Goal: Task Accomplishment & Management: Use online tool/utility

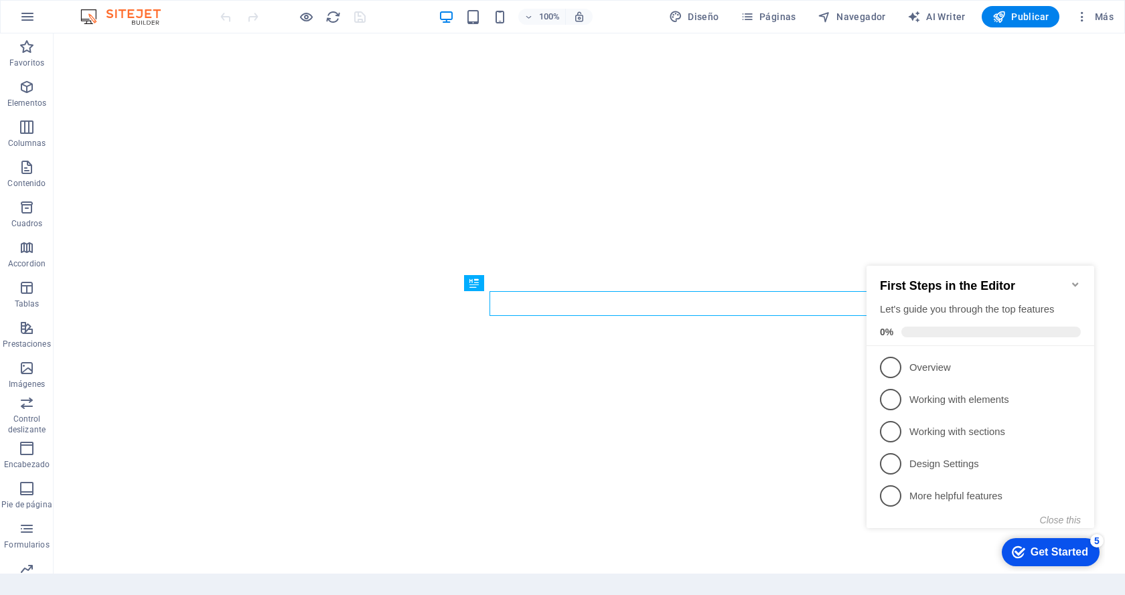
click at [1075, 279] on icon "Minimize checklist" at bounding box center [1075, 284] width 11 height 11
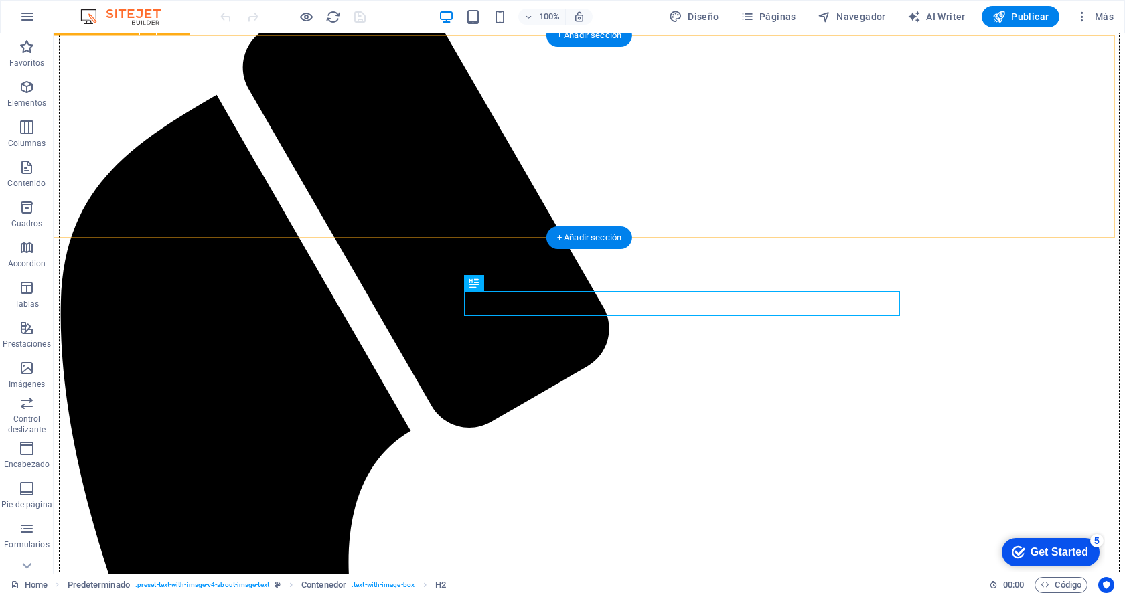
scroll to position [347, 0]
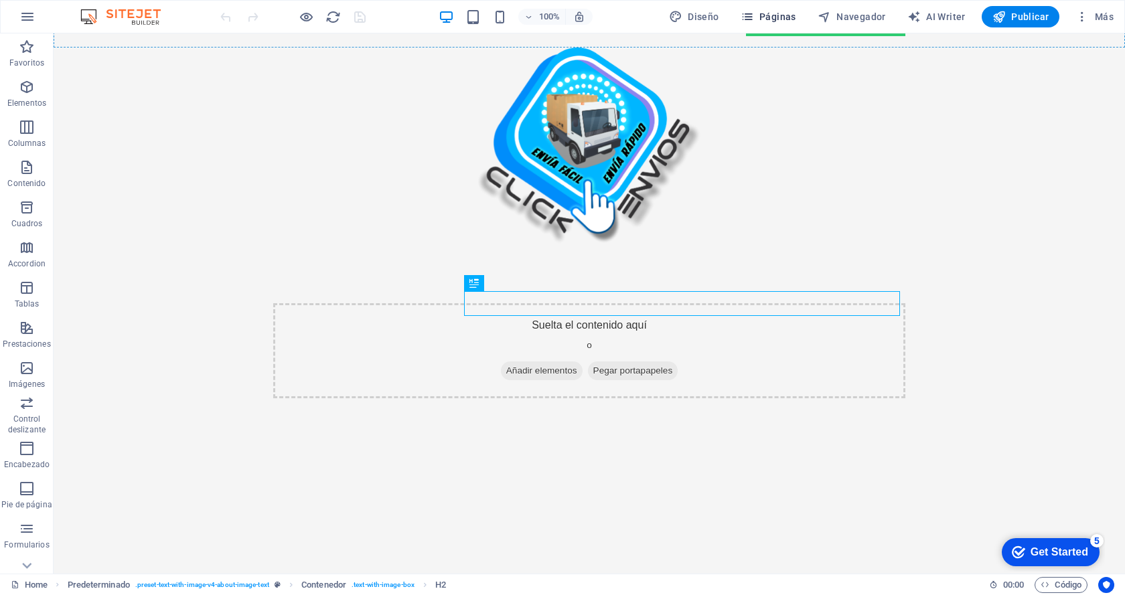
click at [0, 0] on span "Páginas" at bounding box center [0, 0] width 0 height 0
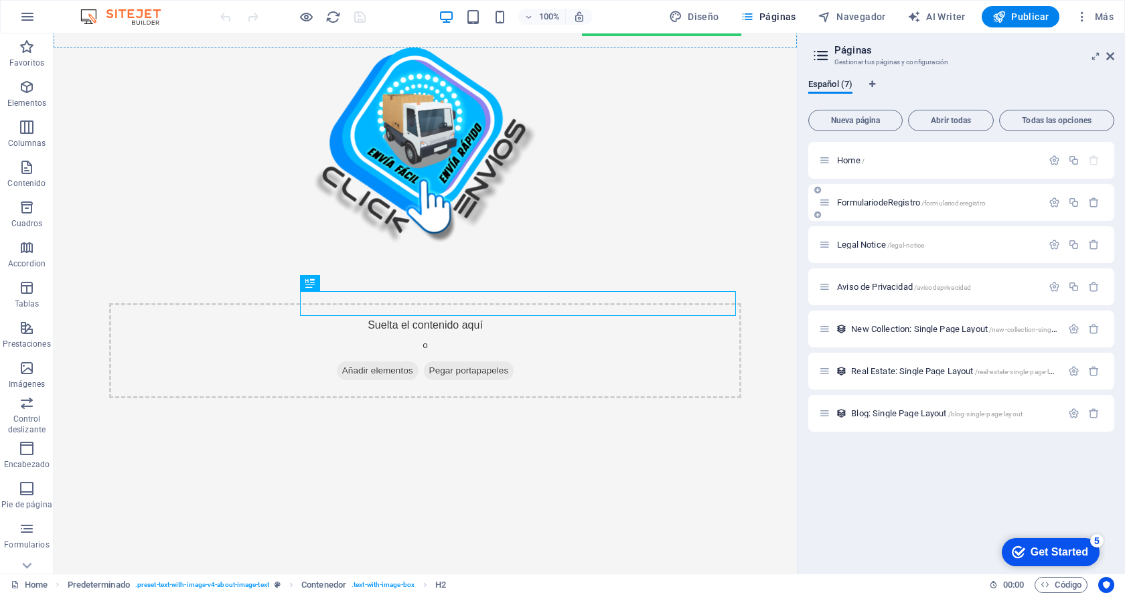
click at [883, 208] on div "FormulariodeRegistro /formularioderegistro" at bounding box center [930, 202] width 223 height 15
click at [881, 205] on span "FormulariodeRegistro /formularioderegistro" at bounding box center [911, 203] width 149 height 10
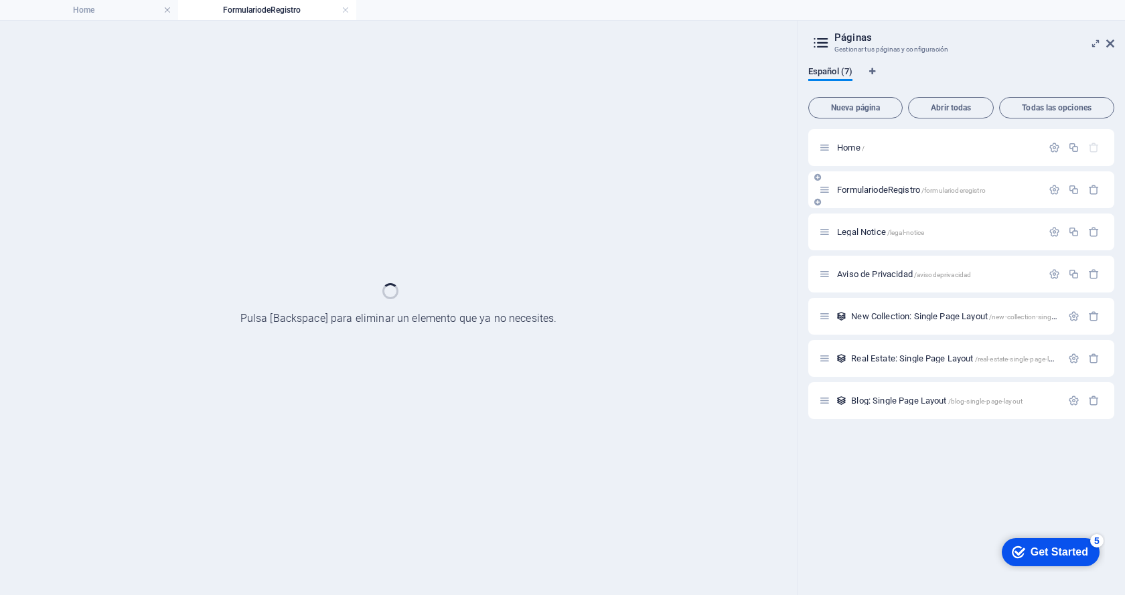
click at [881, 205] on div "FormulariodeRegistro /formularioderegistro" at bounding box center [961, 189] width 306 height 37
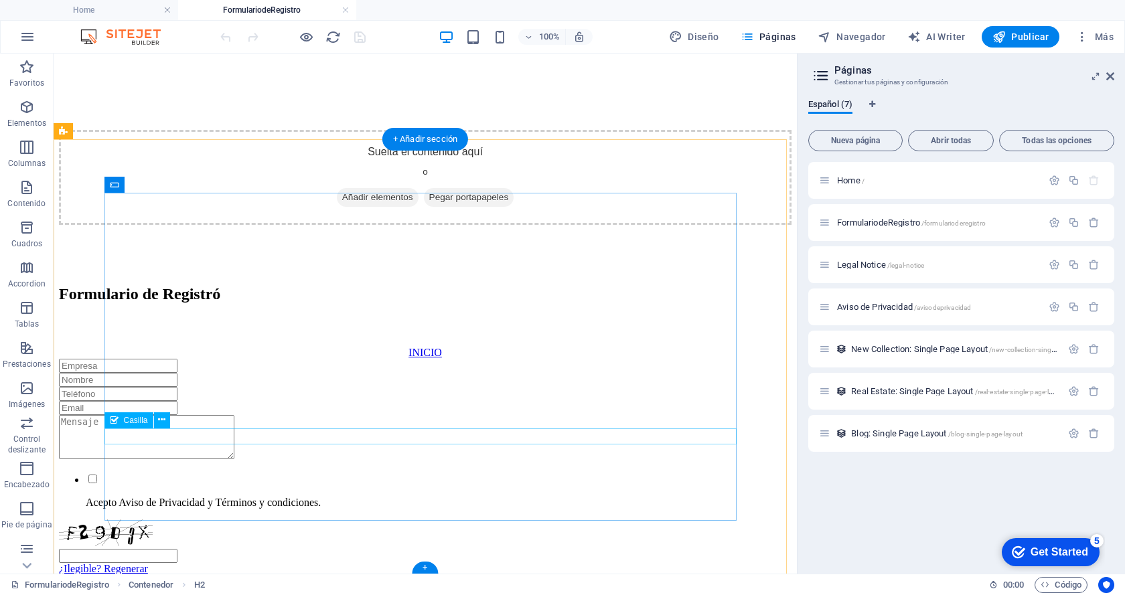
scroll to position [417, 0]
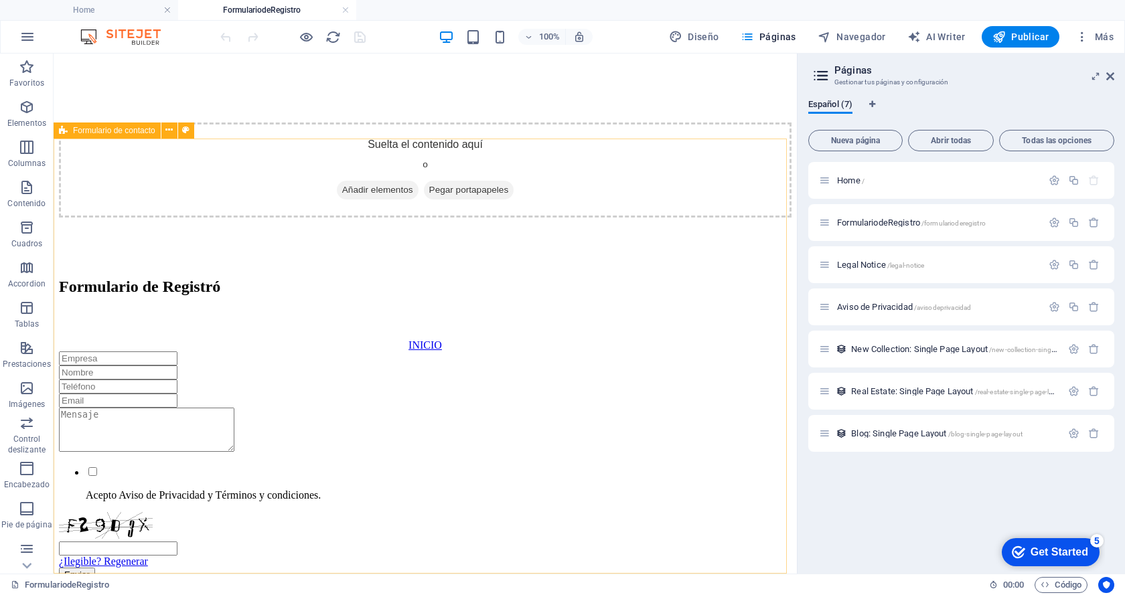
click at [142, 130] on span "Formulario de contacto" at bounding box center [114, 131] width 82 height 8
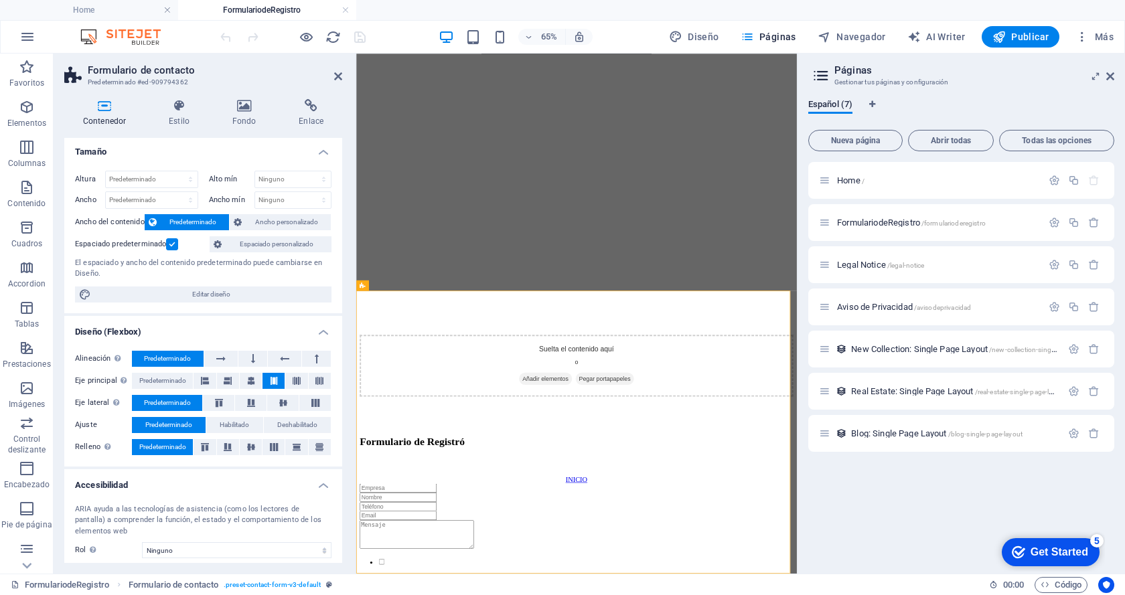
scroll to position [0, 0]
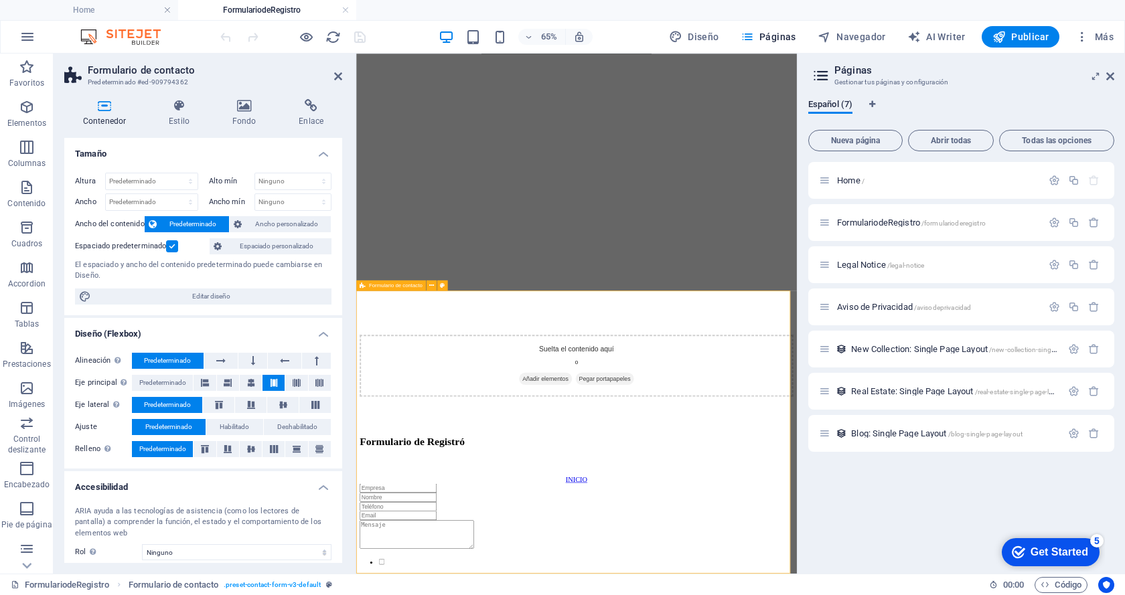
click at [317, 117] on h4 "Enlace" at bounding box center [311, 113] width 62 height 28
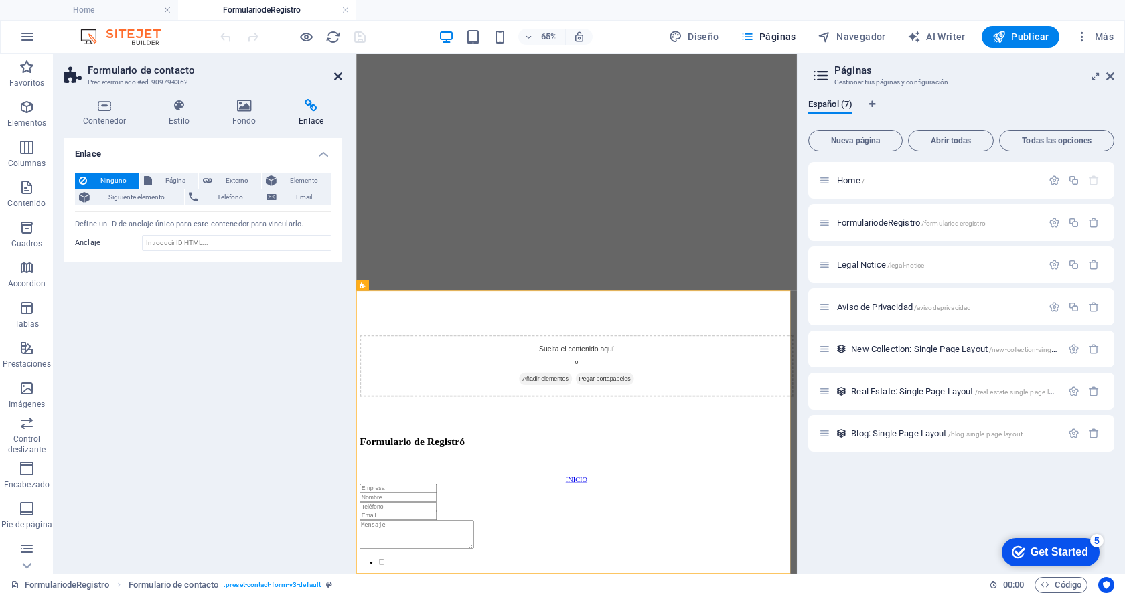
click at [334, 71] on icon at bounding box center [338, 76] width 8 height 11
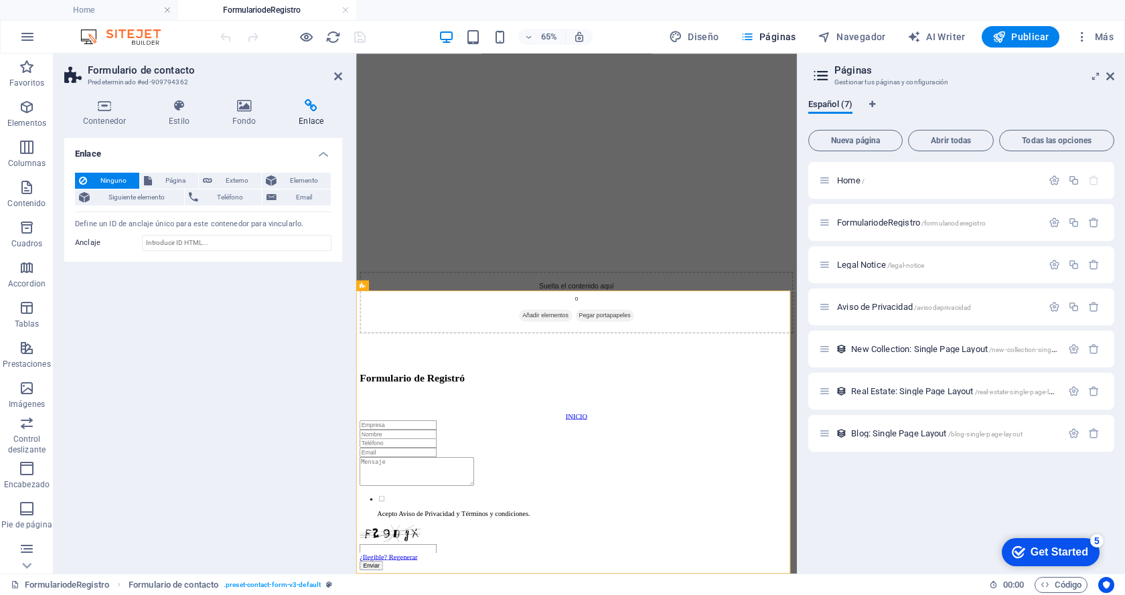
scroll to position [417, 0]
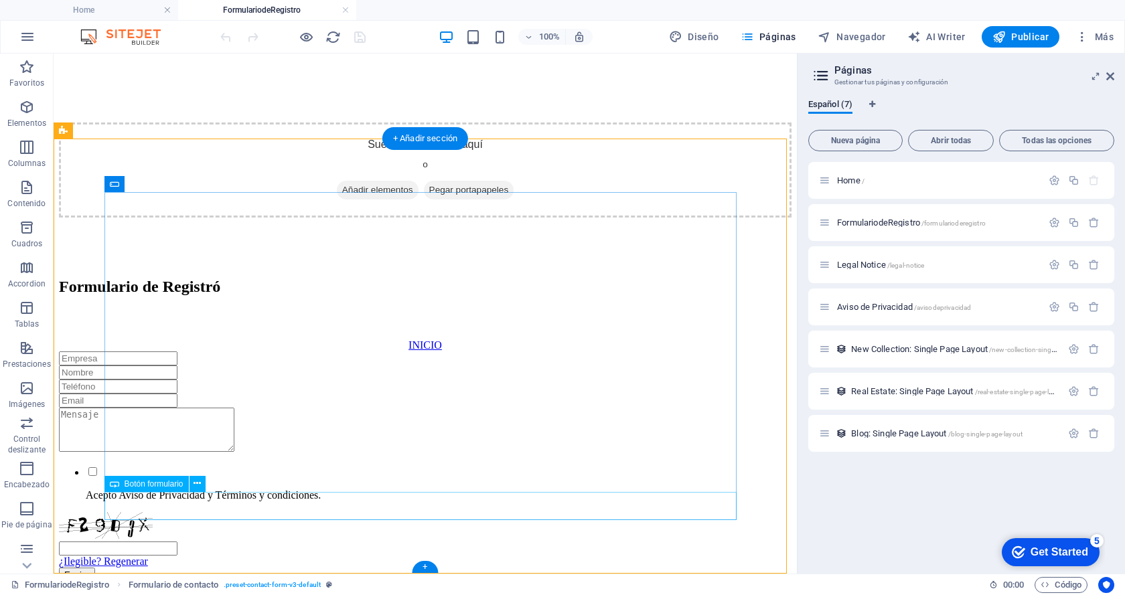
drag, startPoint x: 401, startPoint y: 504, endPoint x: 447, endPoint y: 545, distance: 62.1
click at [401, 568] on div "Enviar" at bounding box center [425, 575] width 733 height 14
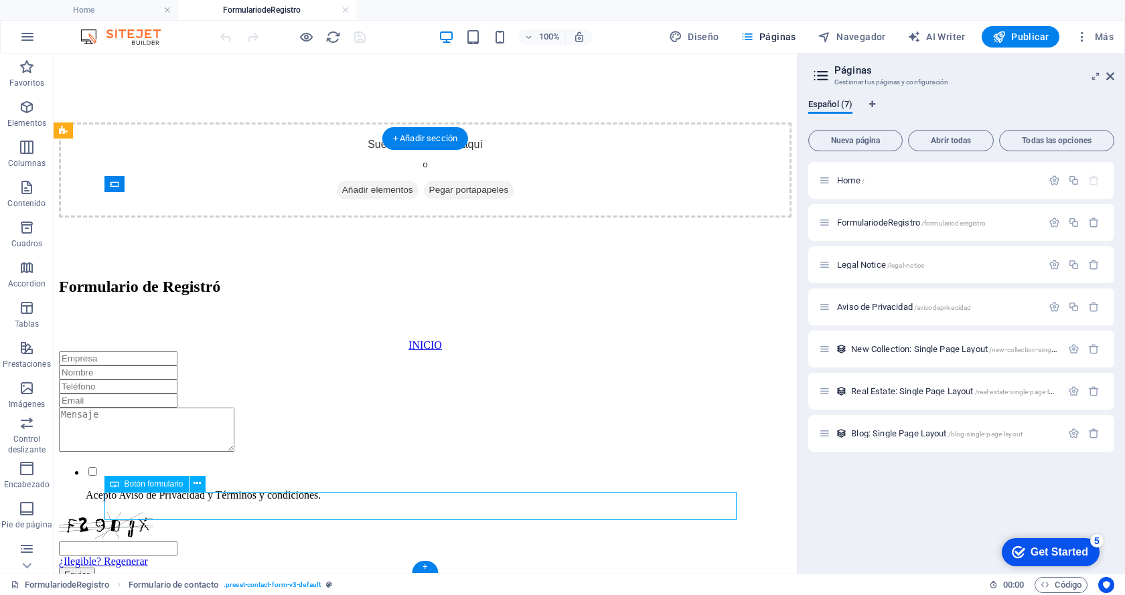
click at [401, 568] on div "Enviar" at bounding box center [425, 575] width 733 height 14
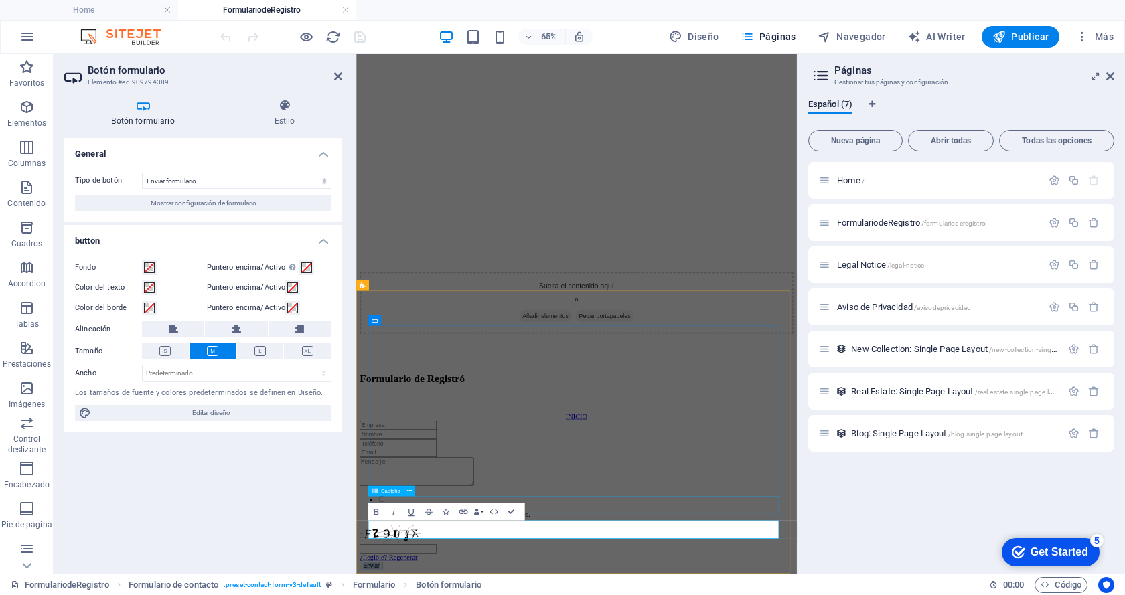
scroll to position [305, 0]
click at [335, 75] on icon at bounding box center [338, 76] width 8 height 11
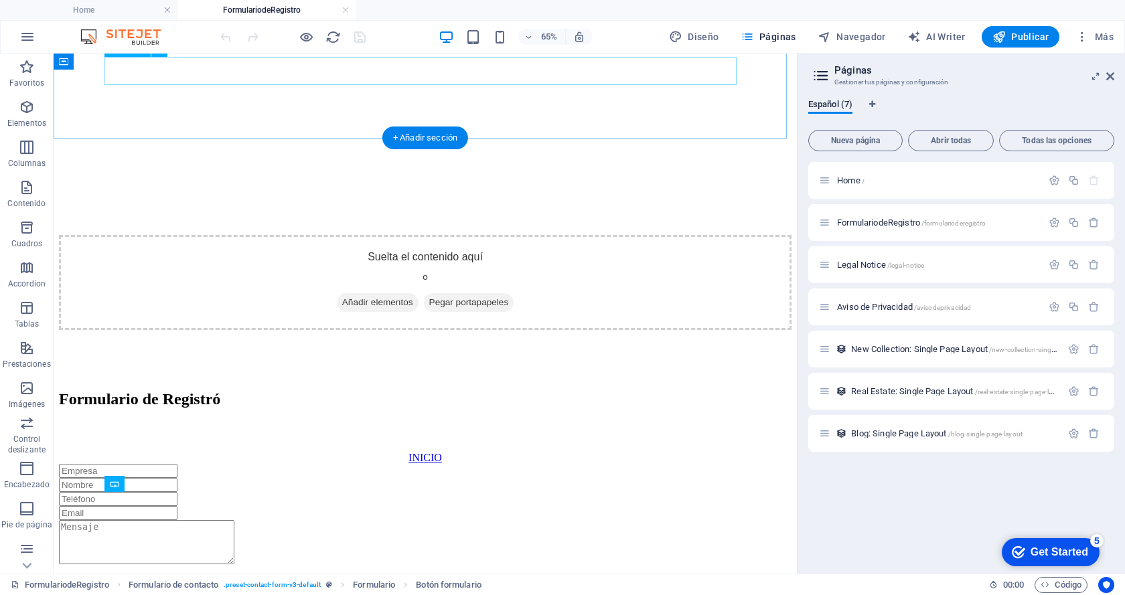
scroll to position [417, 0]
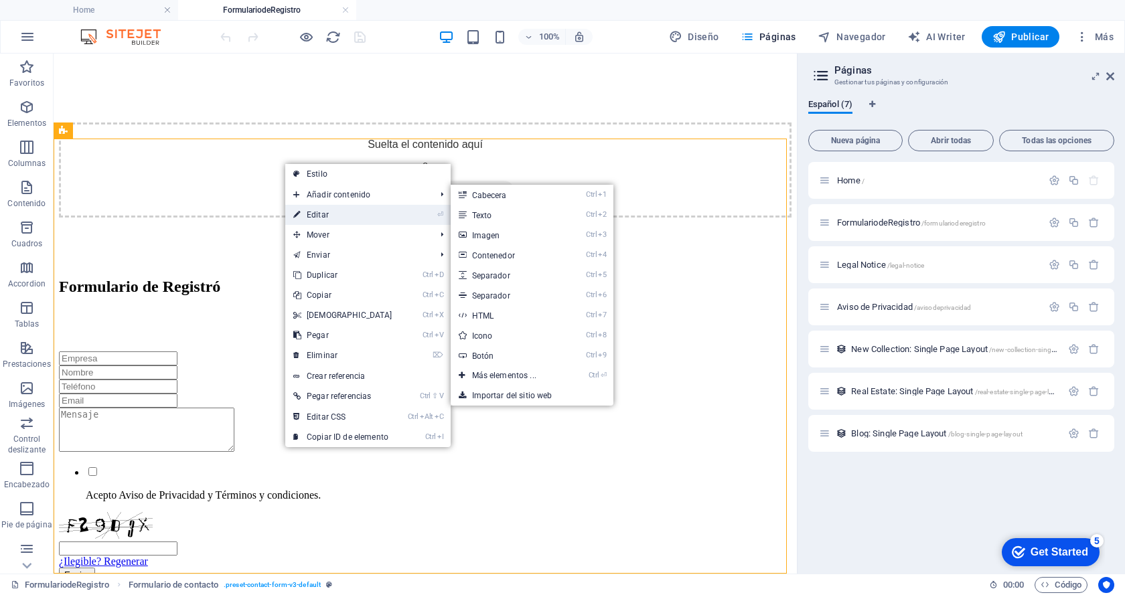
click at [318, 211] on link "⏎ Editar" at bounding box center [342, 215] width 115 height 20
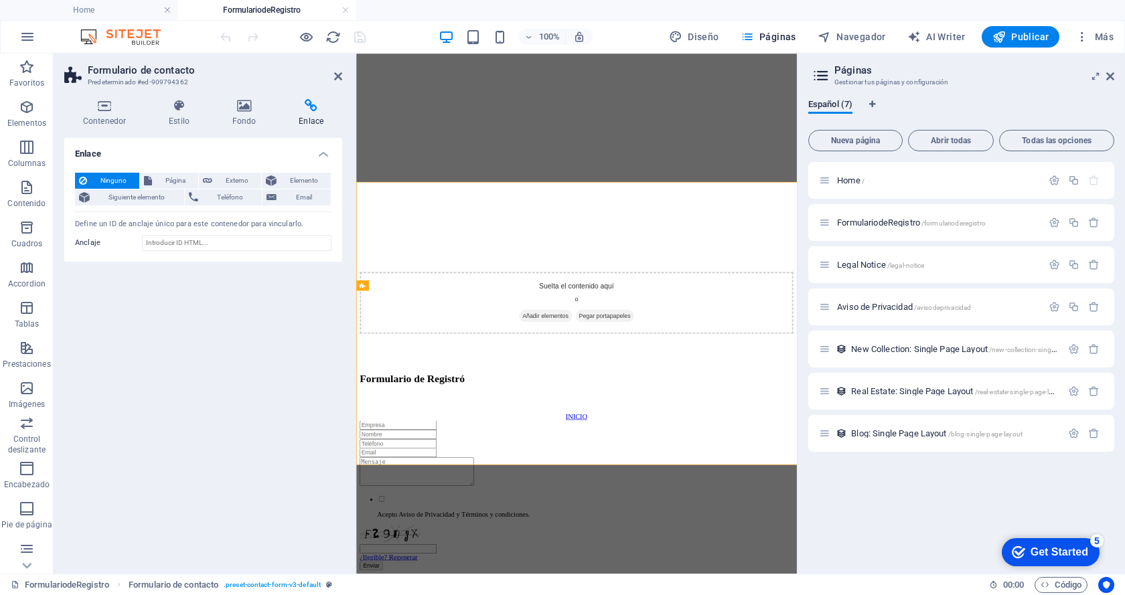
scroll to position [305, 0]
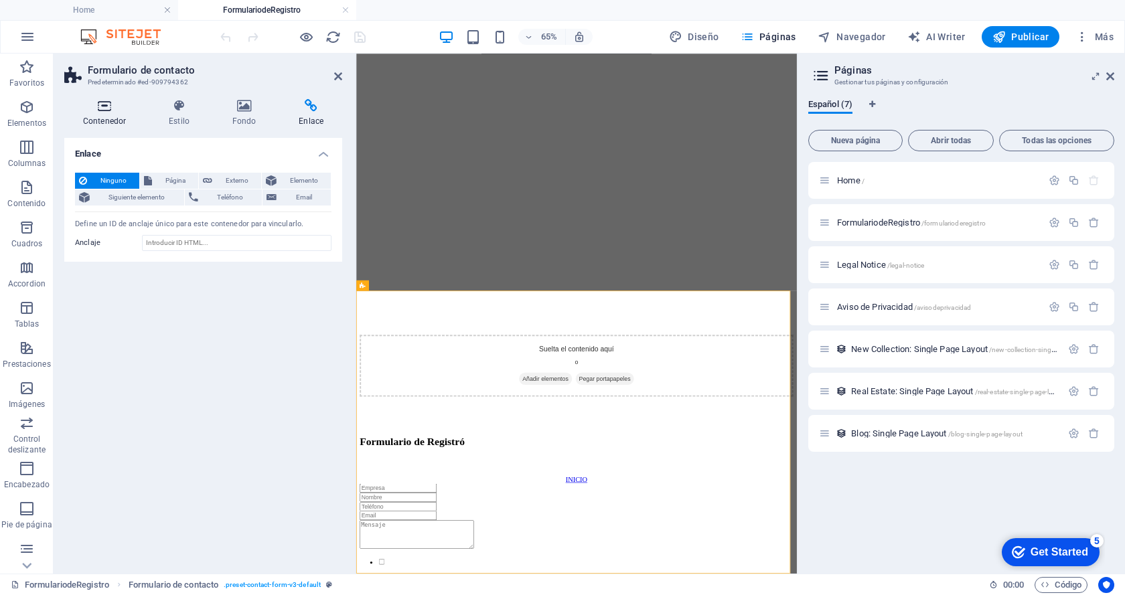
click at [115, 119] on h4 "Contenedor" at bounding box center [107, 113] width 86 height 28
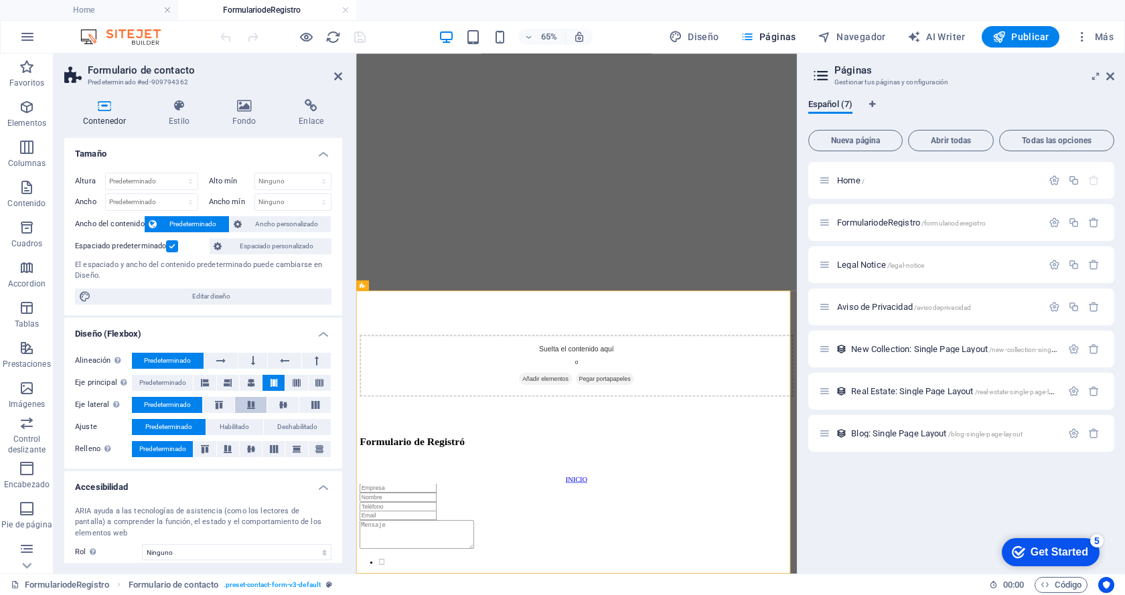
scroll to position [94, 0]
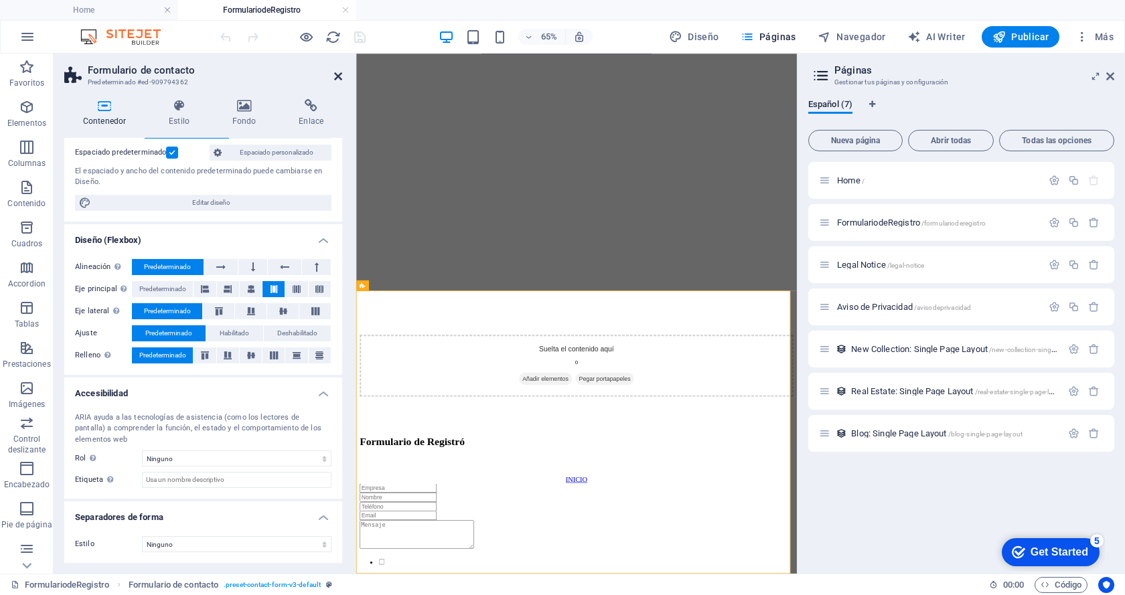
click at [338, 78] on icon at bounding box center [338, 76] width 8 height 11
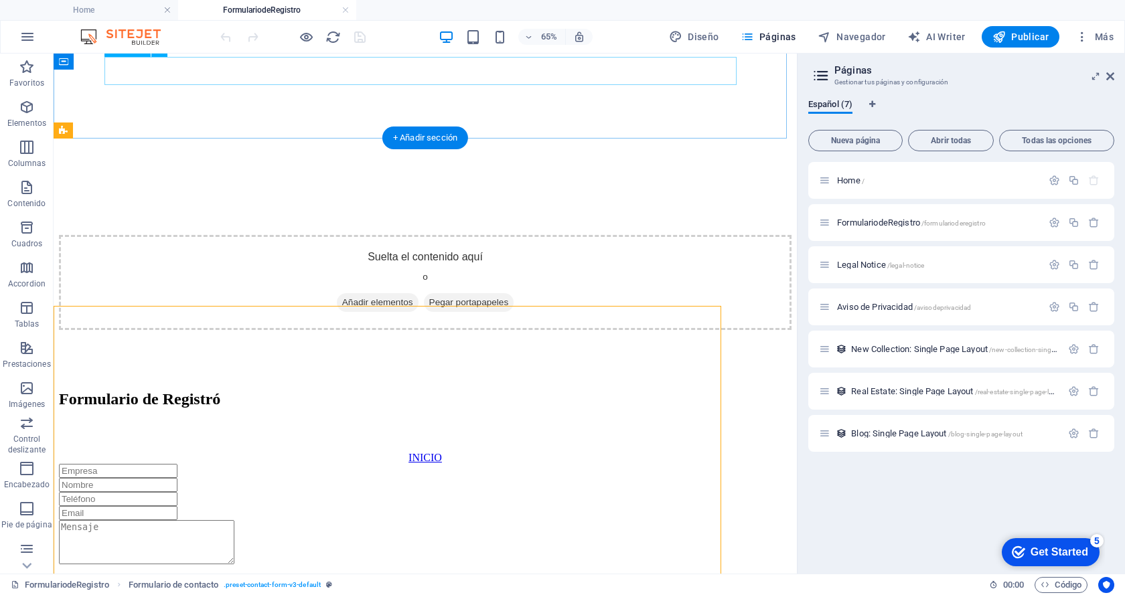
scroll to position [417, 0]
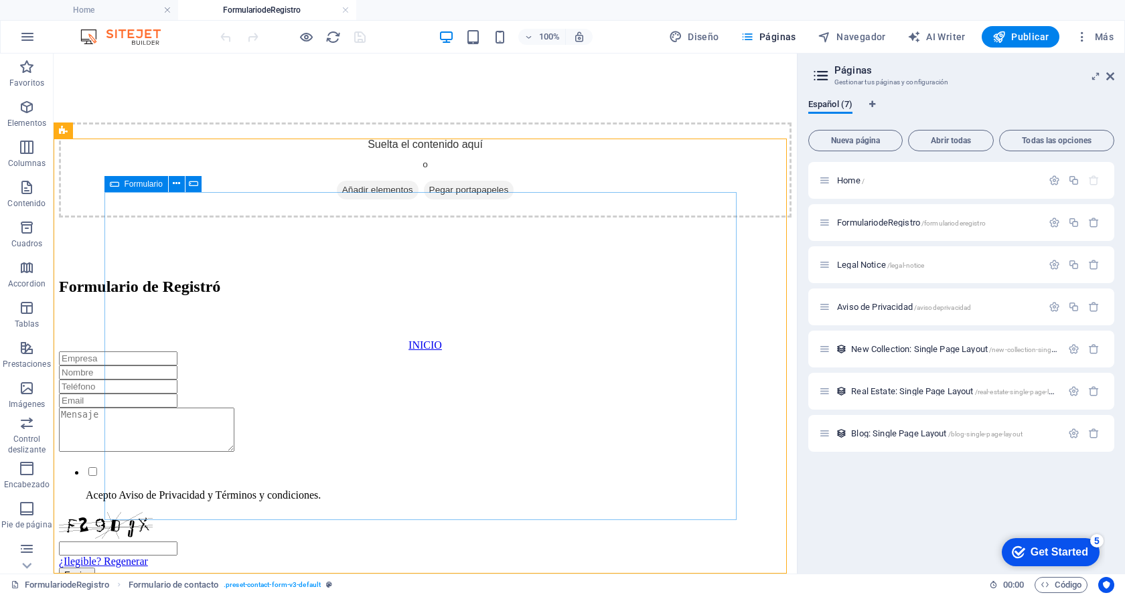
click at [154, 186] on span "Formulario" at bounding box center [144, 184] width 38 height 8
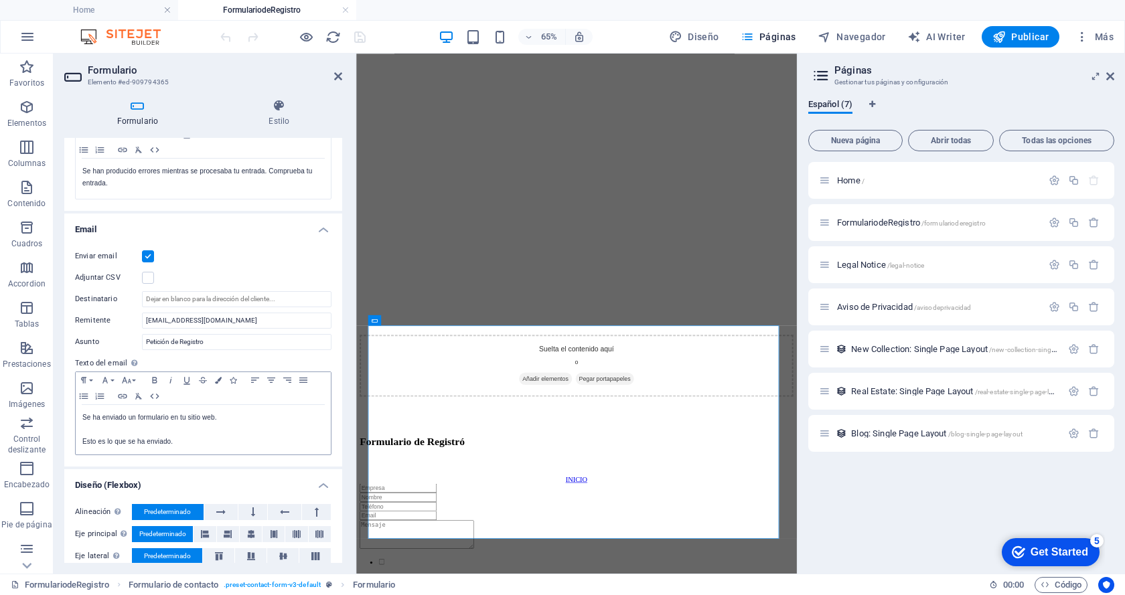
scroll to position [268, 0]
click at [171, 317] on input "[EMAIL_ADDRESS][DOMAIN_NAME]" at bounding box center [237, 320] width 190 height 16
type input "[EMAIL_ADDRESS][DOMAIN_NAME]"
click at [341, 79] on icon at bounding box center [338, 76] width 8 height 11
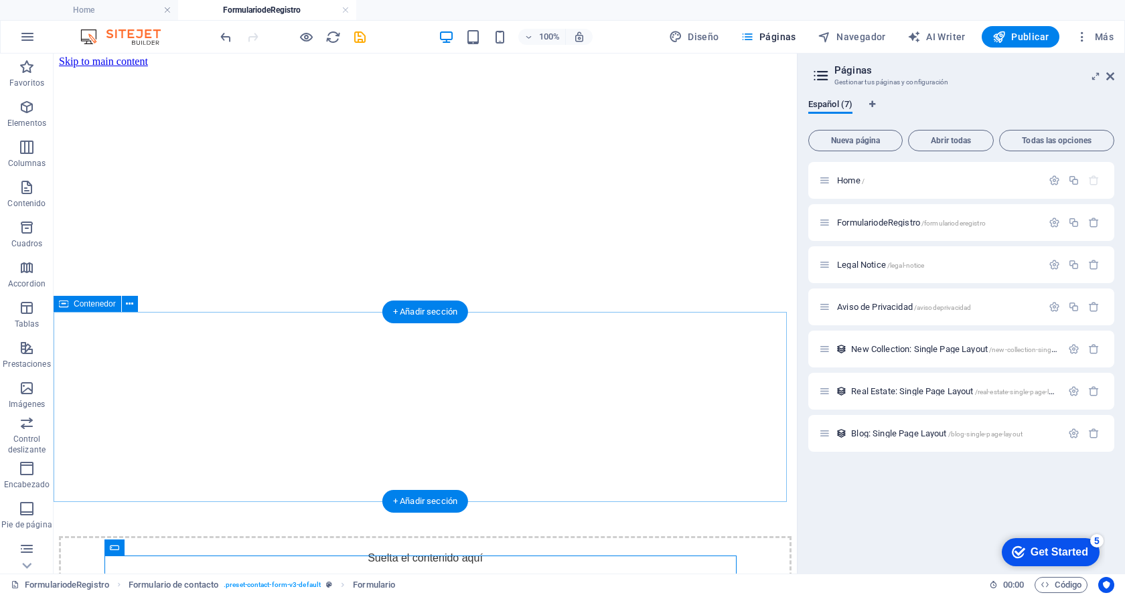
scroll to position [0, 0]
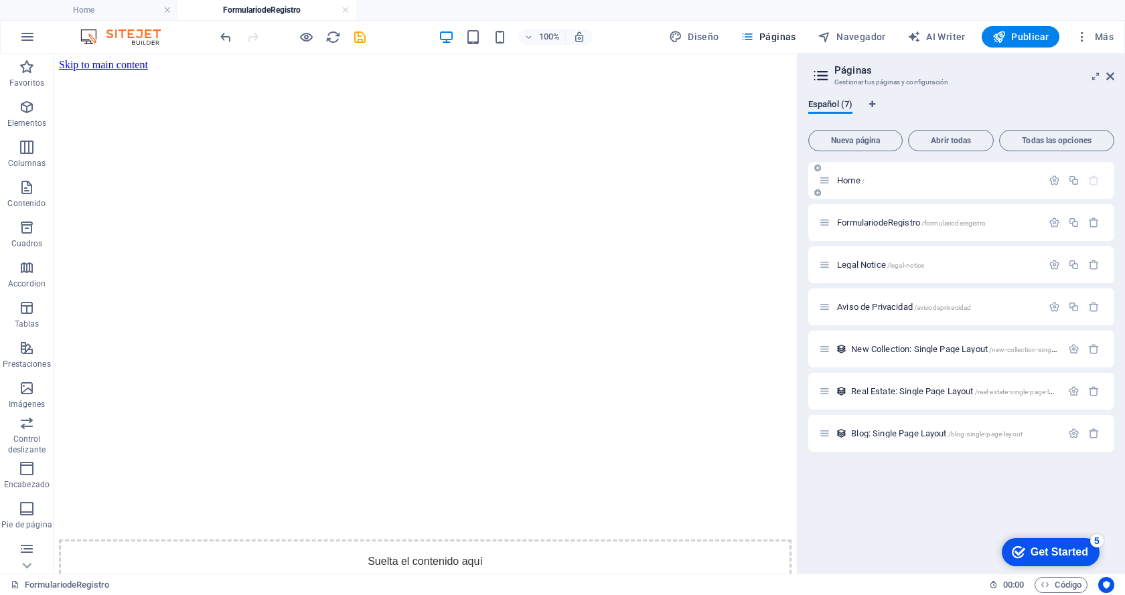
click at [849, 181] on span "Home /" at bounding box center [850, 180] width 27 height 10
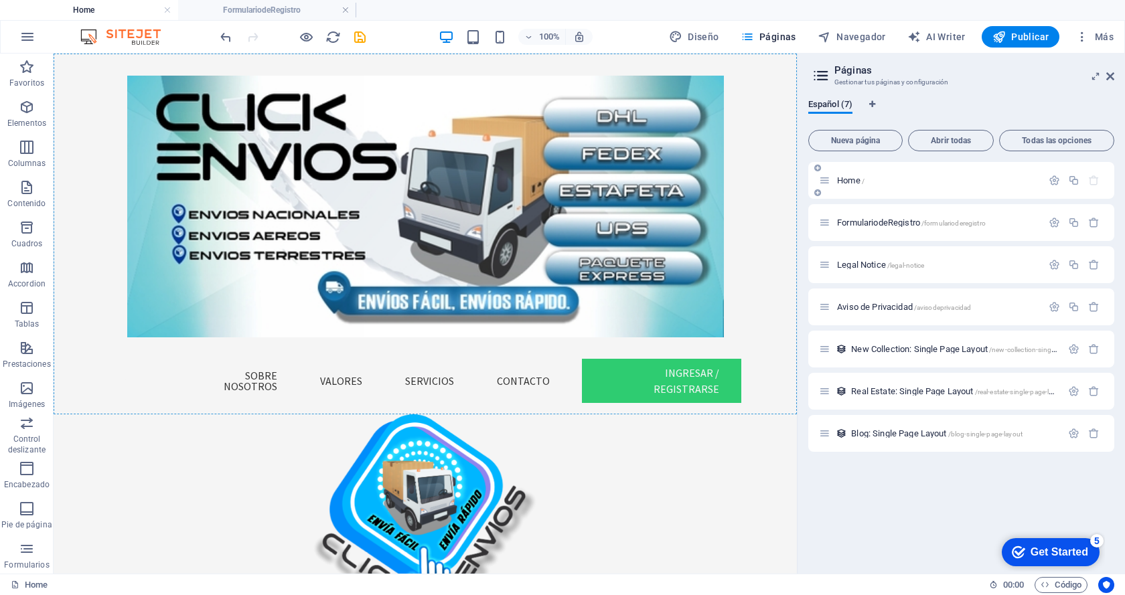
scroll to position [347, 0]
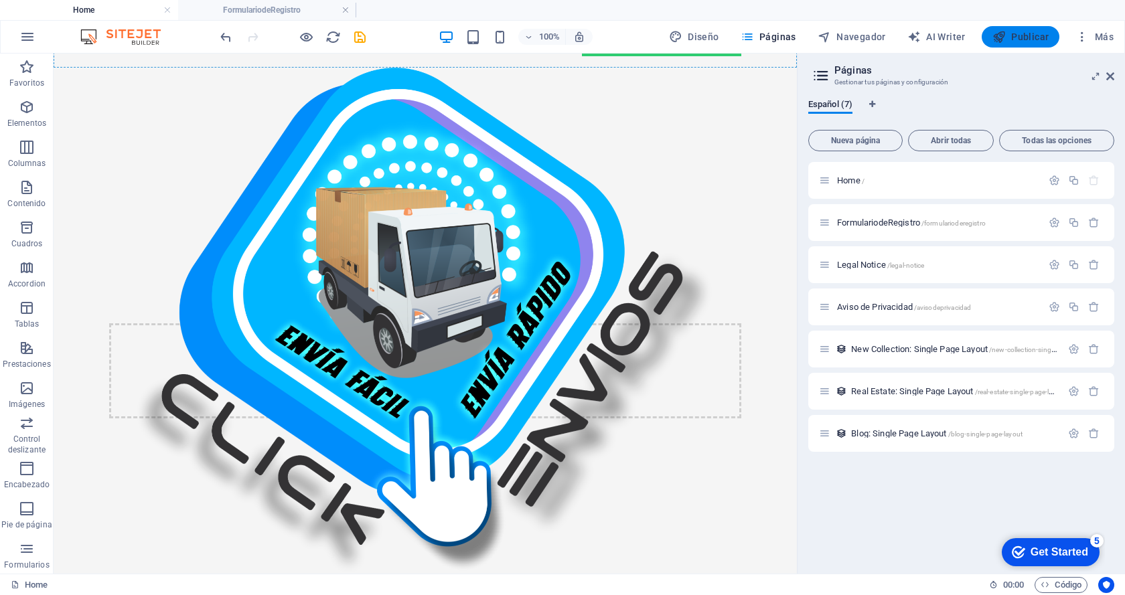
click at [1029, 35] on span "Publicar" at bounding box center [1020, 36] width 57 height 13
